Goal: Check status: Check status

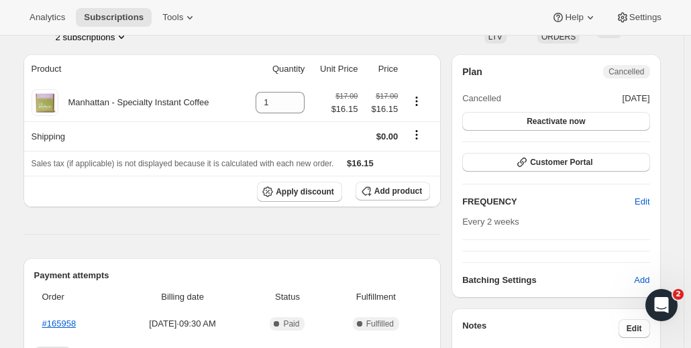
scroll to position [105, 0]
click at [517, 159] on button "Customer Portal" at bounding box center [555, 161] width 187 height 19
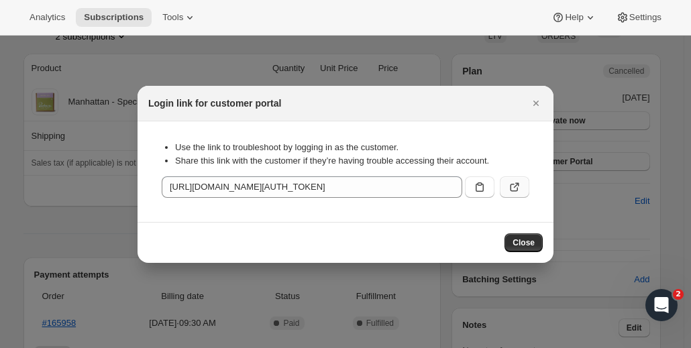
click at [516, 184] on icon ":r1c:" at bounding box center [514, 186] width 13 height 13
click at [533, 103] on icon "Close" at bounding box center [535, 103] width 13 height 13
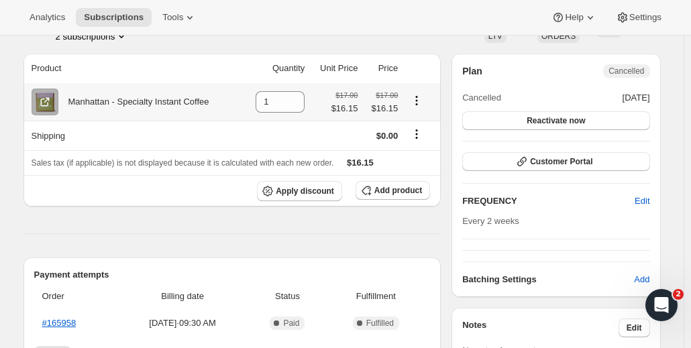
scroll to position [0, 0]
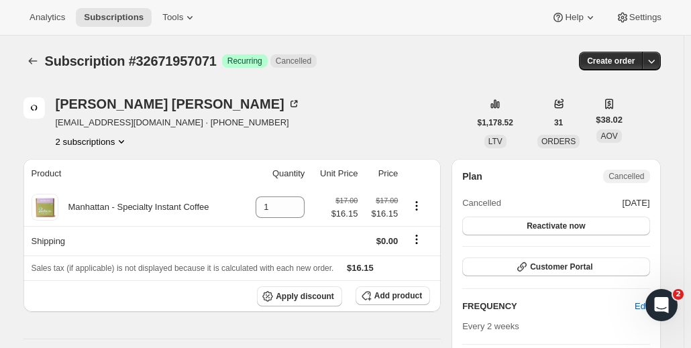
click at [103, 144] on button "2 subscriptions" at bounding box center [92, 141] width 73 height 13
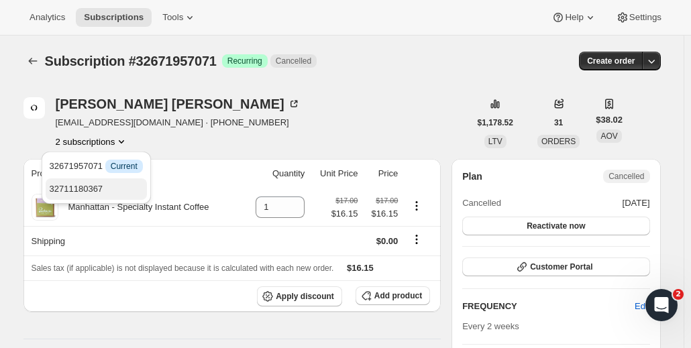
click at [82, 189] on span "32711180367" at bounding box center [77, 189] width 54 height 10
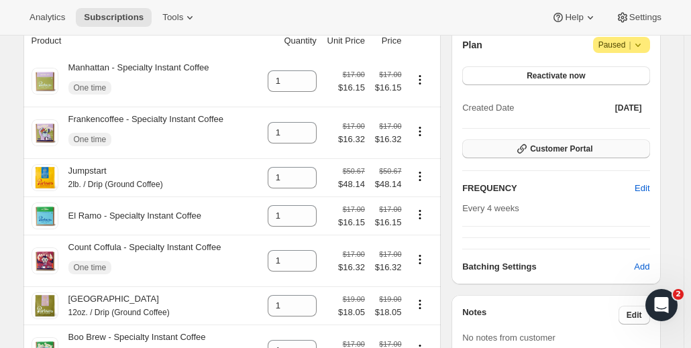
scroll to position [137, 0]
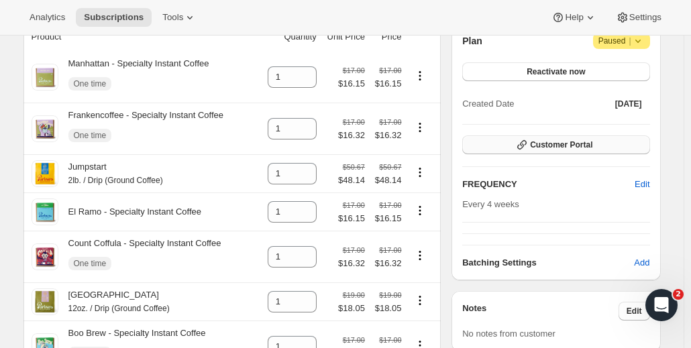
click at [527, 152] on button "Customer Portal" at bounding box center [555, 145] width 187 height 19
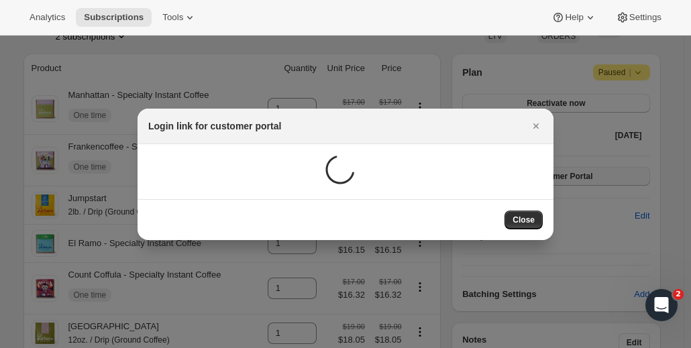
scroll to position [0, 0]
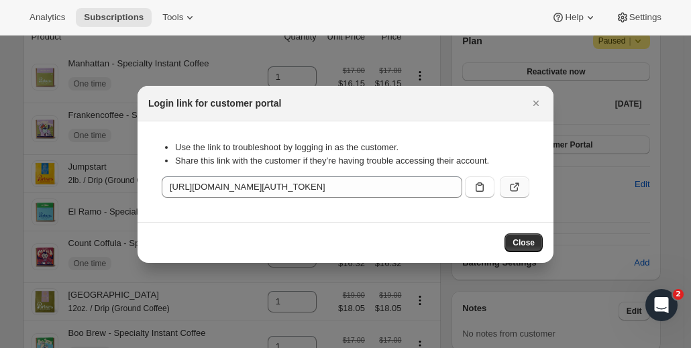
click at [520, 186] on icon ":r3h:" at bounding box center [514, 186] width 13 height 13
click at [539, 101] on icon "Close" at bounding box center [535, 103] width 13 height 13
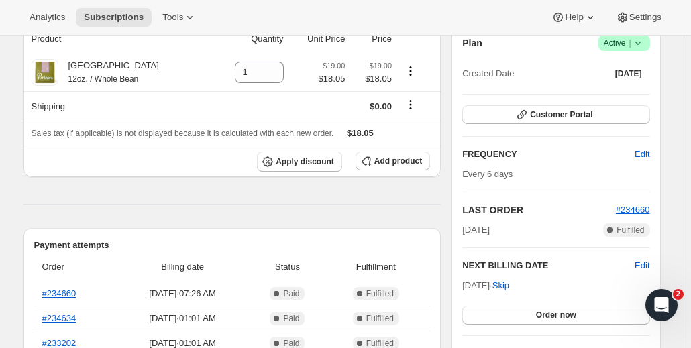
scroll to position [138, 0]
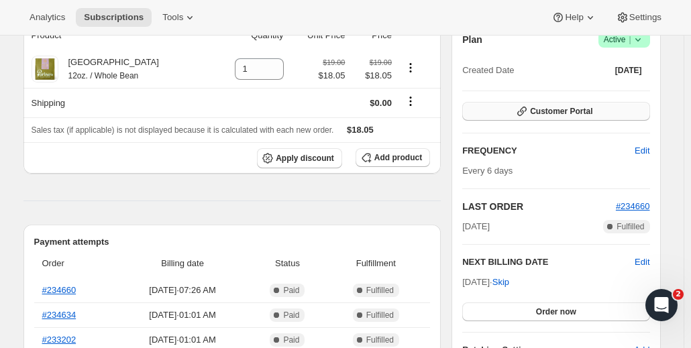
click at [555, 109] on span "Customer Portal" at bounding box center [561, 111] width 62 height 11
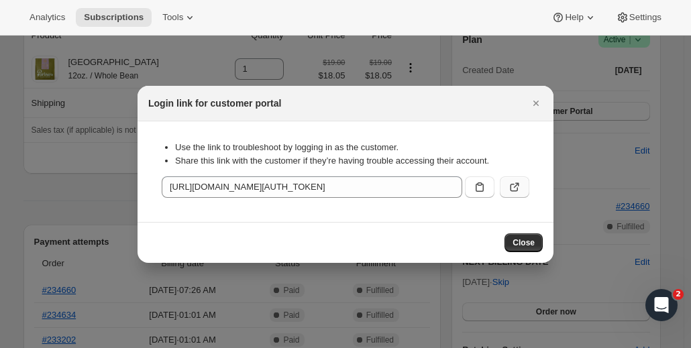
click at [523, 187] on button ":r1f:" at bounding box center [515, 186] width 30 height 21
click at [538, 103] on icon "Close" at bounding box center [535, 103] width 13 height 13
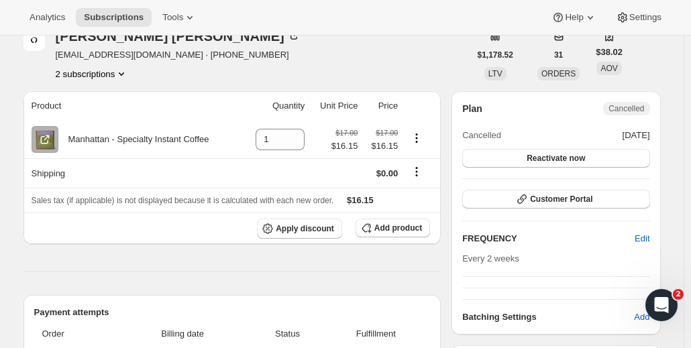
scroll to position [58, 0]
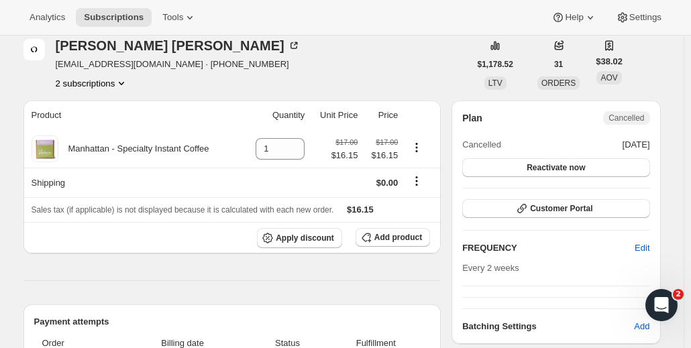
click at [115, 85] on button "2 subscriptions" at bounding box center [92, 82] width 73 height 13
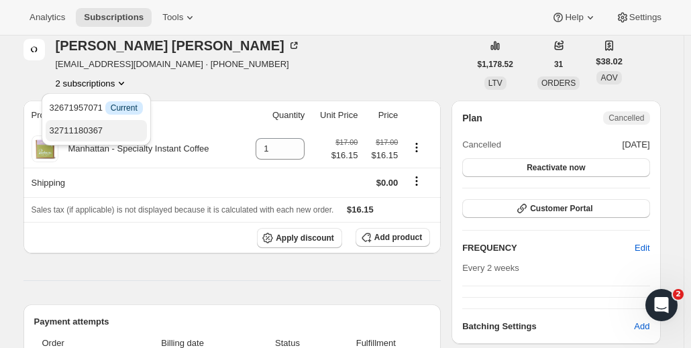
click at [113, 121] on button "32711180367" at bounding box center [96, 130] width 101 height 21
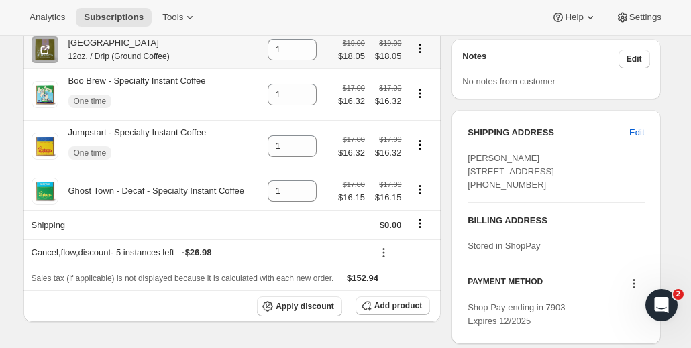
scroll to position [390, 0]
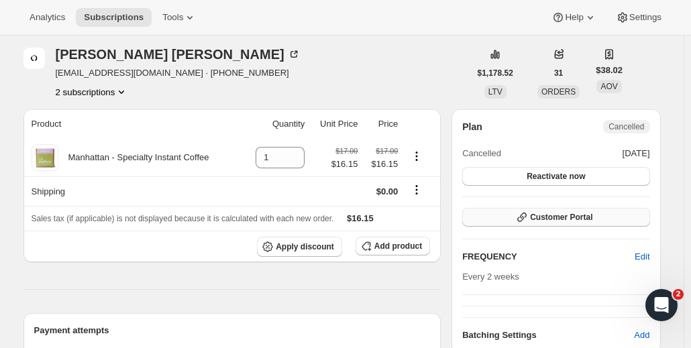
scroll to position [52, 0]
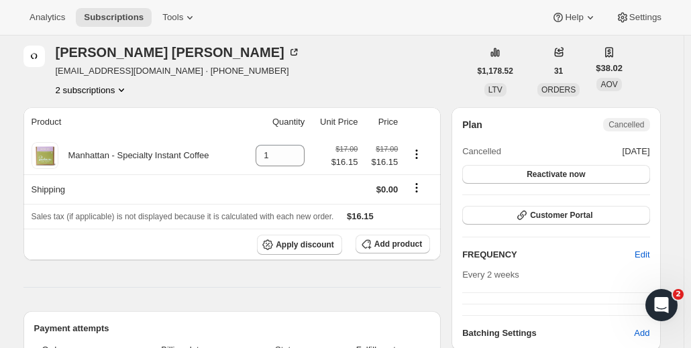
click at [119, 91] on icon "Product actions" at bounding box center [121, 89] width 13 height 13
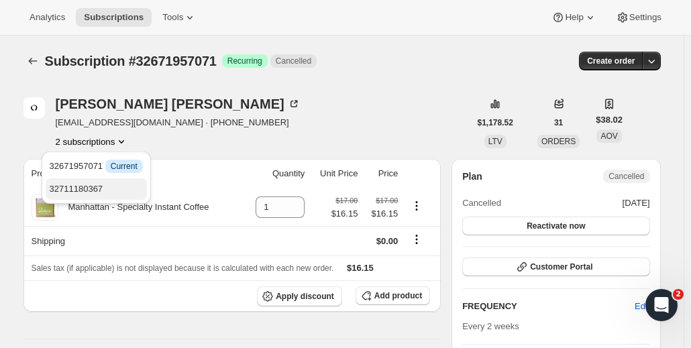
click at [124, 184] on span "32711180367" at bounding box center [96, 188] width 93 height 13
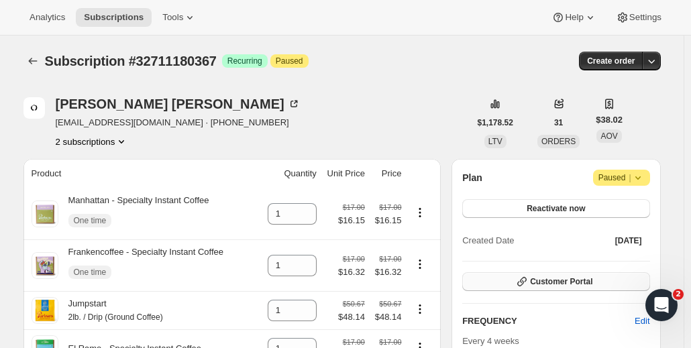
click at [554, 282] on span "Customer Portal" at bounding box center [561, 281] width 62 height 11
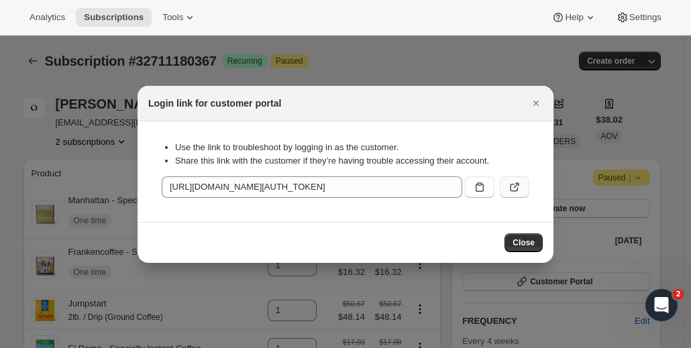
click at [517, 186] on icon ":r3e:" at bounding box center [514, 186] width 13 height 13
